Goal: Navigation & Orientation: Find specific page/section

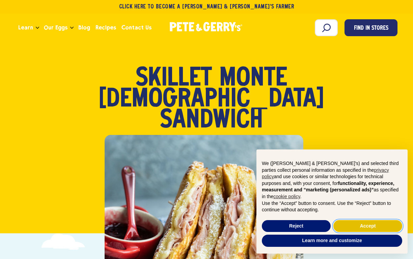
click at [363, 227] on button "Accept" at bounding box center [368, 226] width 69 height 12
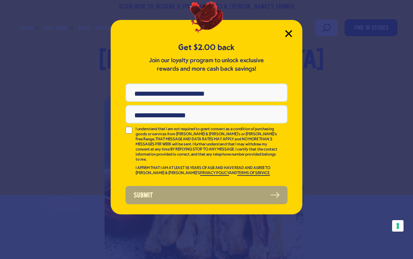
click at [291, 30] on icon "Close Modal" at bounding box center [288, 33] width 7 height 7
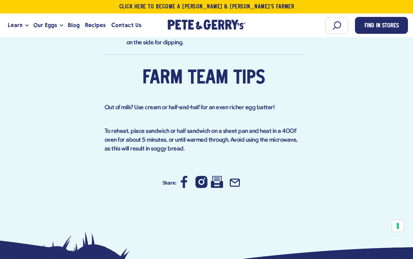
scroll to position [791, 0]
click at [217, 175] on icon at bounding box center [217, 181] width 12 height 12
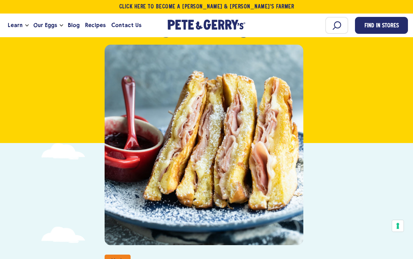
scroll to position [59, 0]
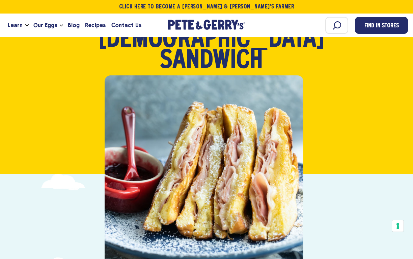
drag, startPoint x: 201, startPoint y: 137, endPoint x: 474, endPoint y: 81, distance: 278.4
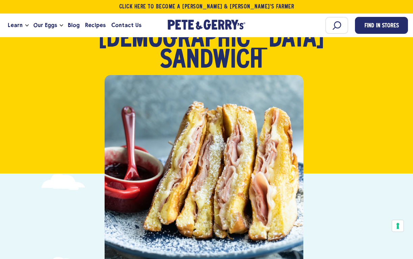
drag, startPoint x: 176, startPoint y: 150, endPoint x: 492, endPoint y: 119, distance: 317.3
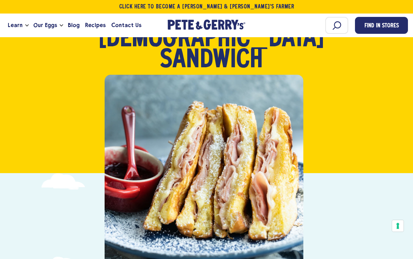
click at [243, 152] on div at bounding box center [204, 175] width 199 height 200
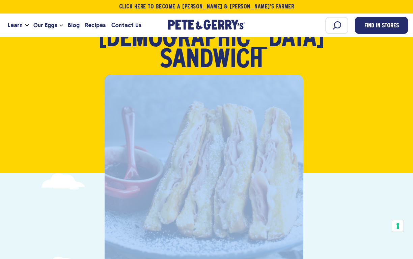
drag, startPoint x: 259, startPoint y: 148, endPoint x: 185, endPoint y: 151, distance: 74.4
click at [185, 151] on div at bounding box center [204, 175] width 199 height 200
drag, startPoint x: 211, startPoint y: 111, endPoint x: 474, endPoint y: 99, distance: 263.3
click at [24, 141] on div "Meals Skillet [GEOGRAPHIC_DATA][PERSON_NAME][DEMOGRAPHIC_DATA] [GEOGRAPHIC_DATA]" at bounding box center [206, 77] width 409 height 192
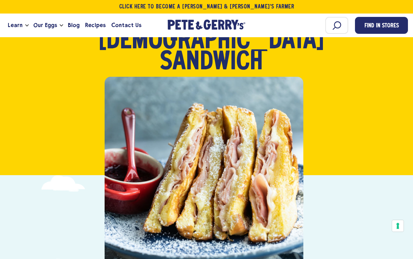
scroll to position [68, 0]
